Goal: Find specific page/section: Find specific page/section

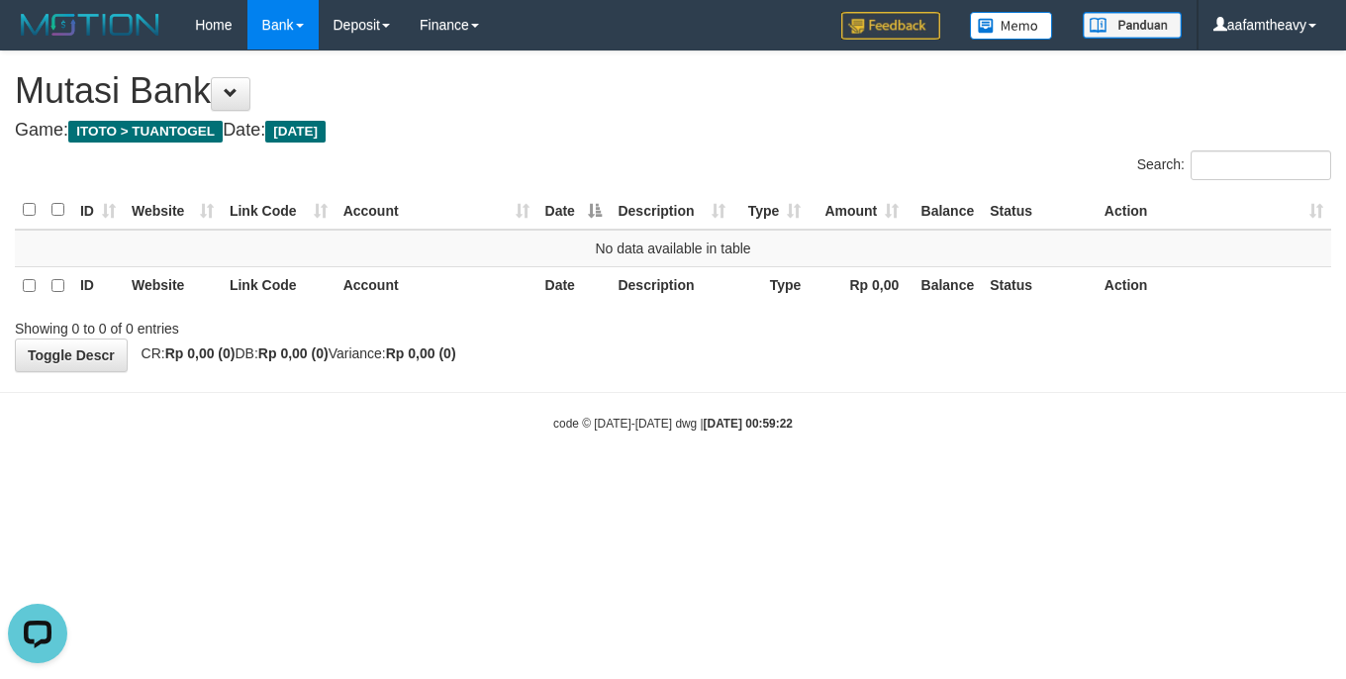
click at [206, 482] on html "Toggle navigation Home Bank Account List Load By Website Group [ITOTO] TUANTOGE…" at bounding box center [673, 241] width 1346 height 482
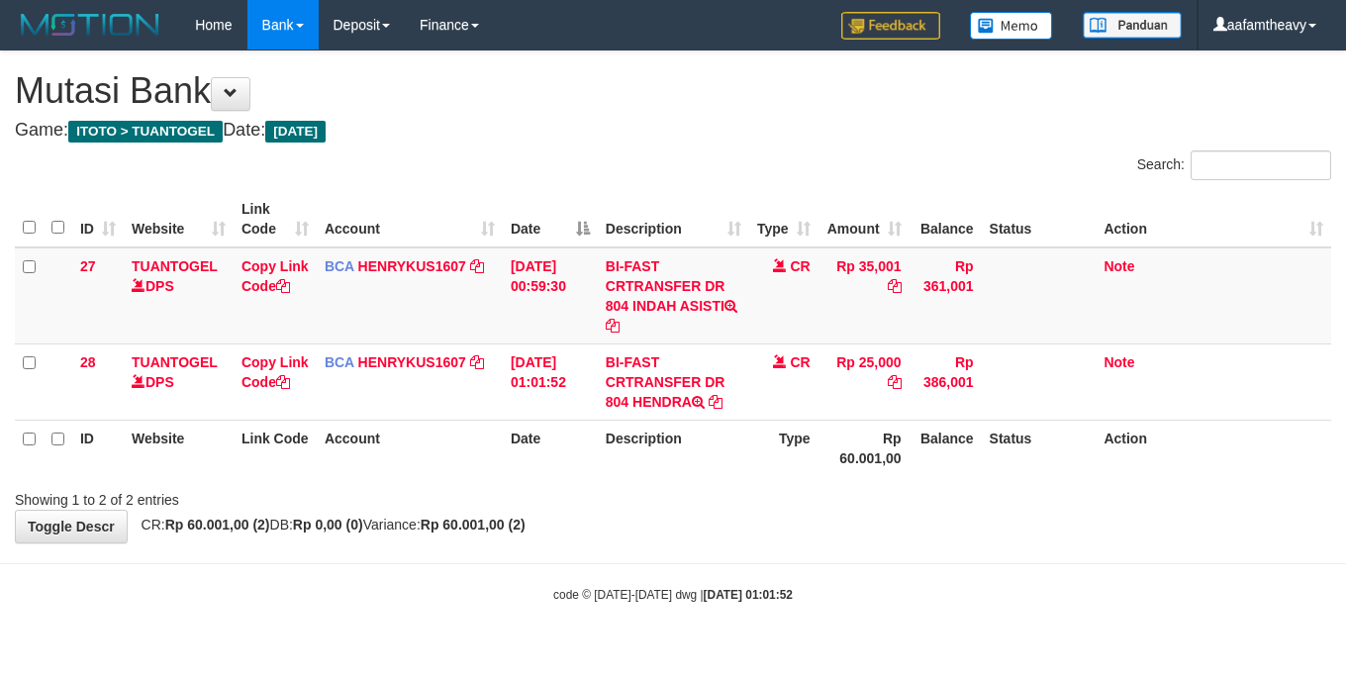
click at [354, 605] on body "Toggle navigation Home Bank Account List Load By Website Group [ITOTO] TUANTOGE…" at bounding box center [673, 326] width 1346 height 653
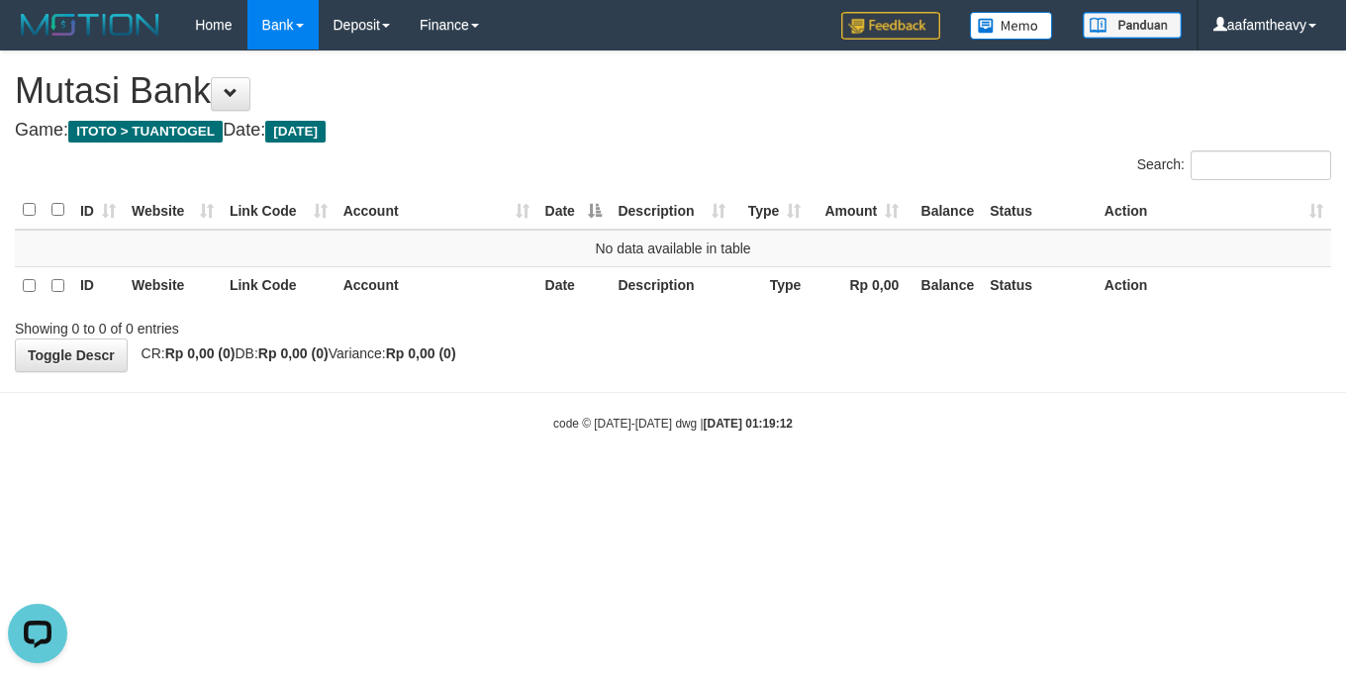
click at [768, 482] on html "Toggle navigation Home Bank Account List Load By Website Group [ITOTO] TUANTOGE…" at bounding box center [673, 241] width 1346 height 482
